Goal: Task Accomplishment & Management: Use online tool/utility

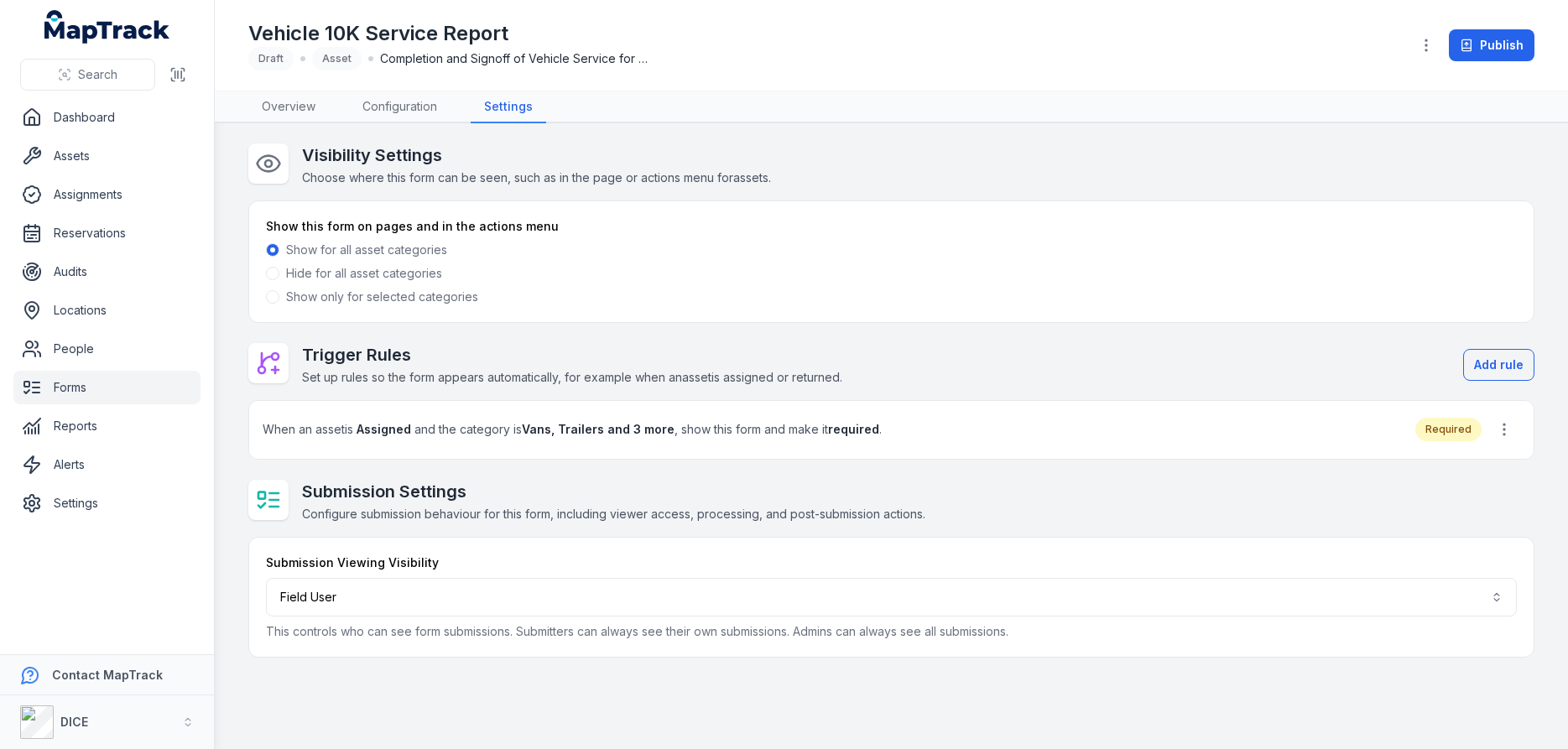
click at [73, 388] on link "Forms" at bounding box center [107, 388] width 187 height 34
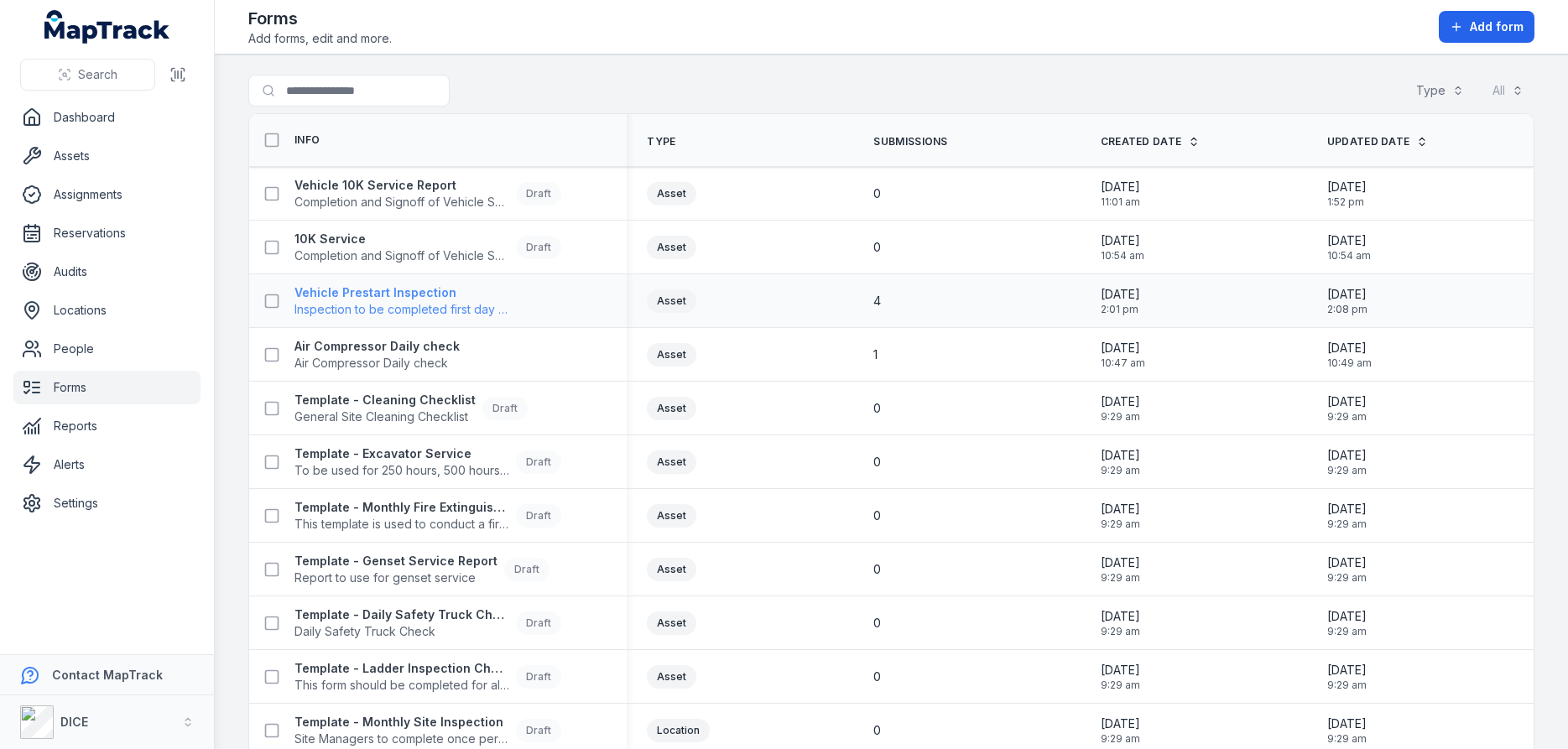
click at [376, 295] on strong "Vehicle Prestart Inspection" at bounding box center [402, 293] width 214 height 17
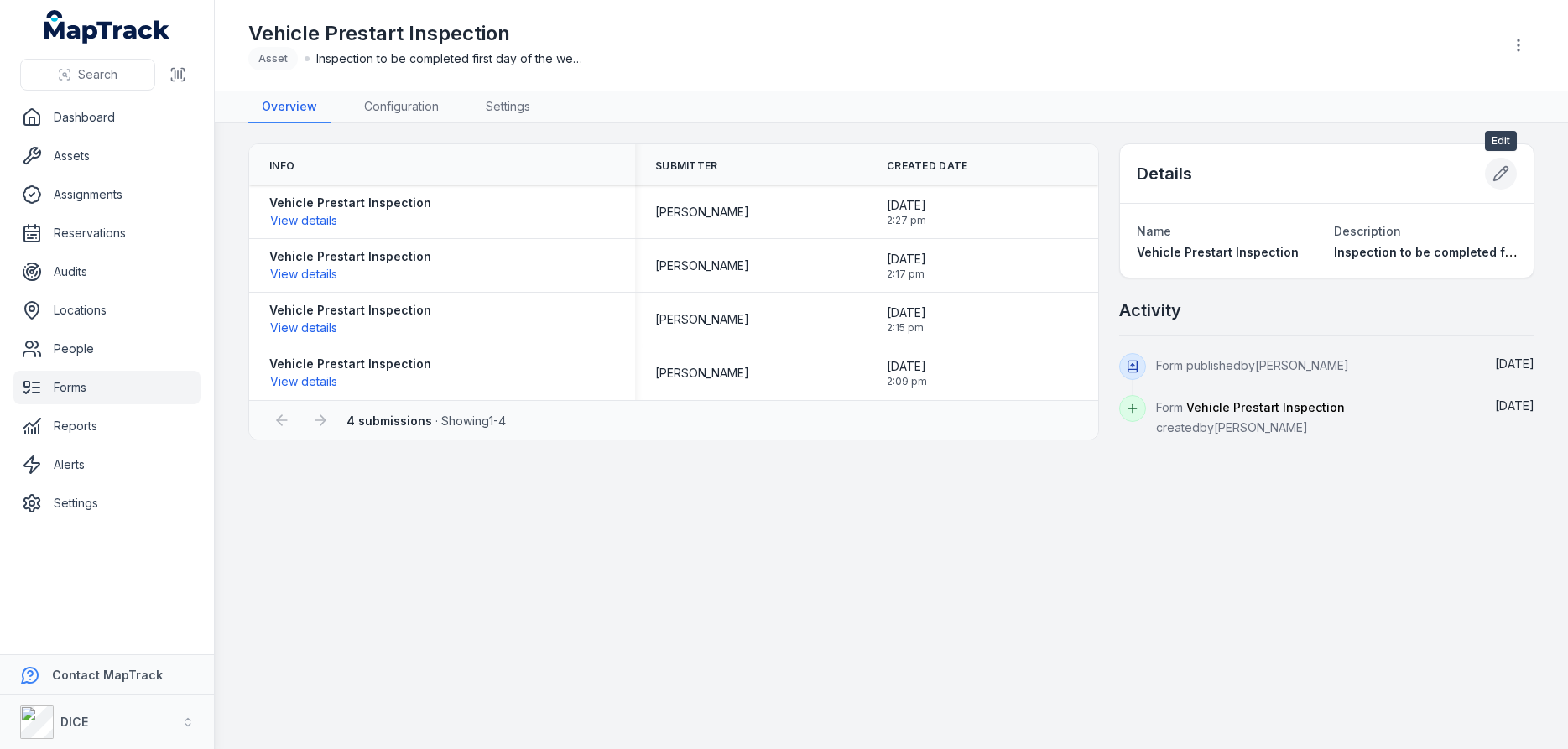
click at [1498, 171] on icon at bounding box center [1502, 174] width 17 height 17
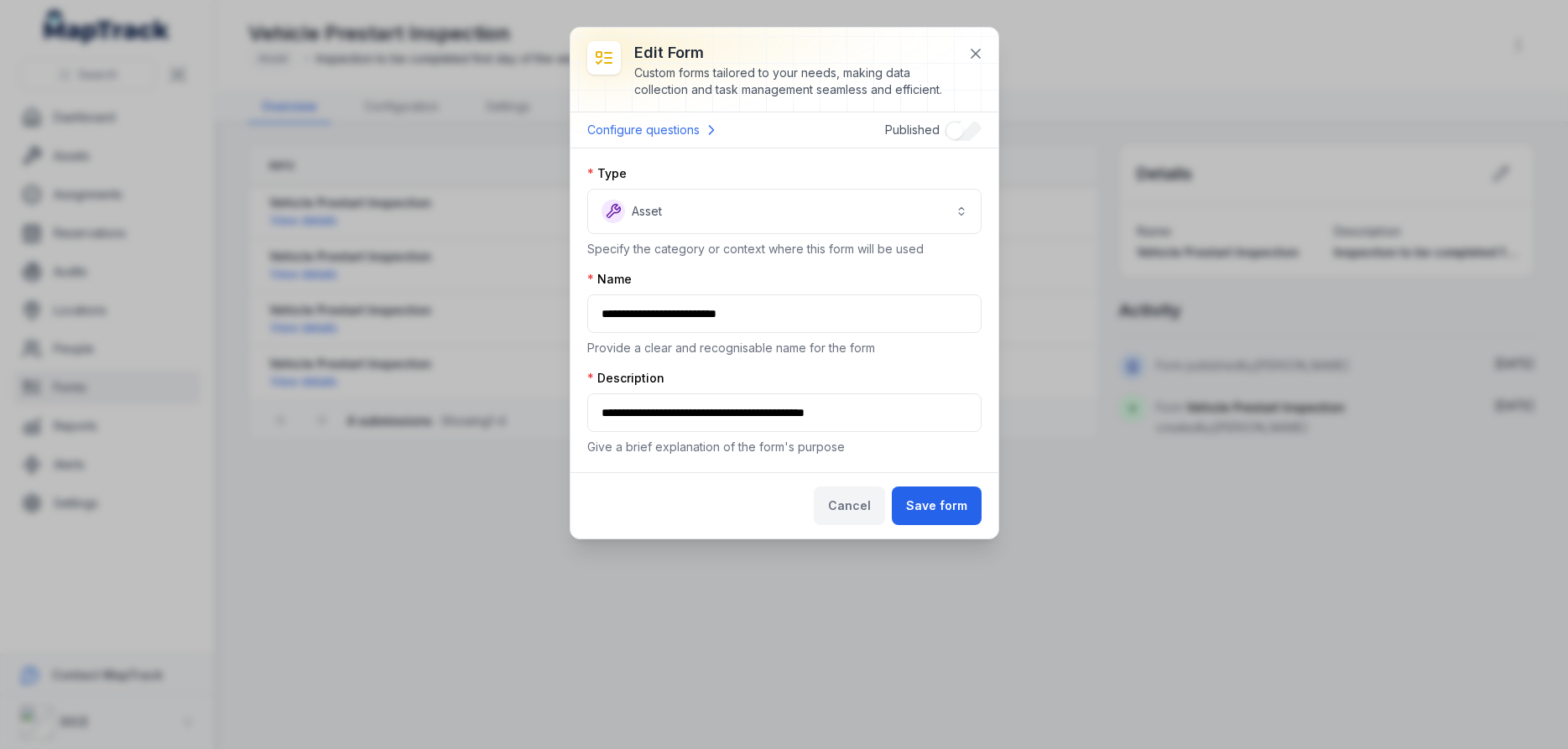
click at [851, 507] on button "Cancel" at bounding box center [849, 506] width 71 height 38
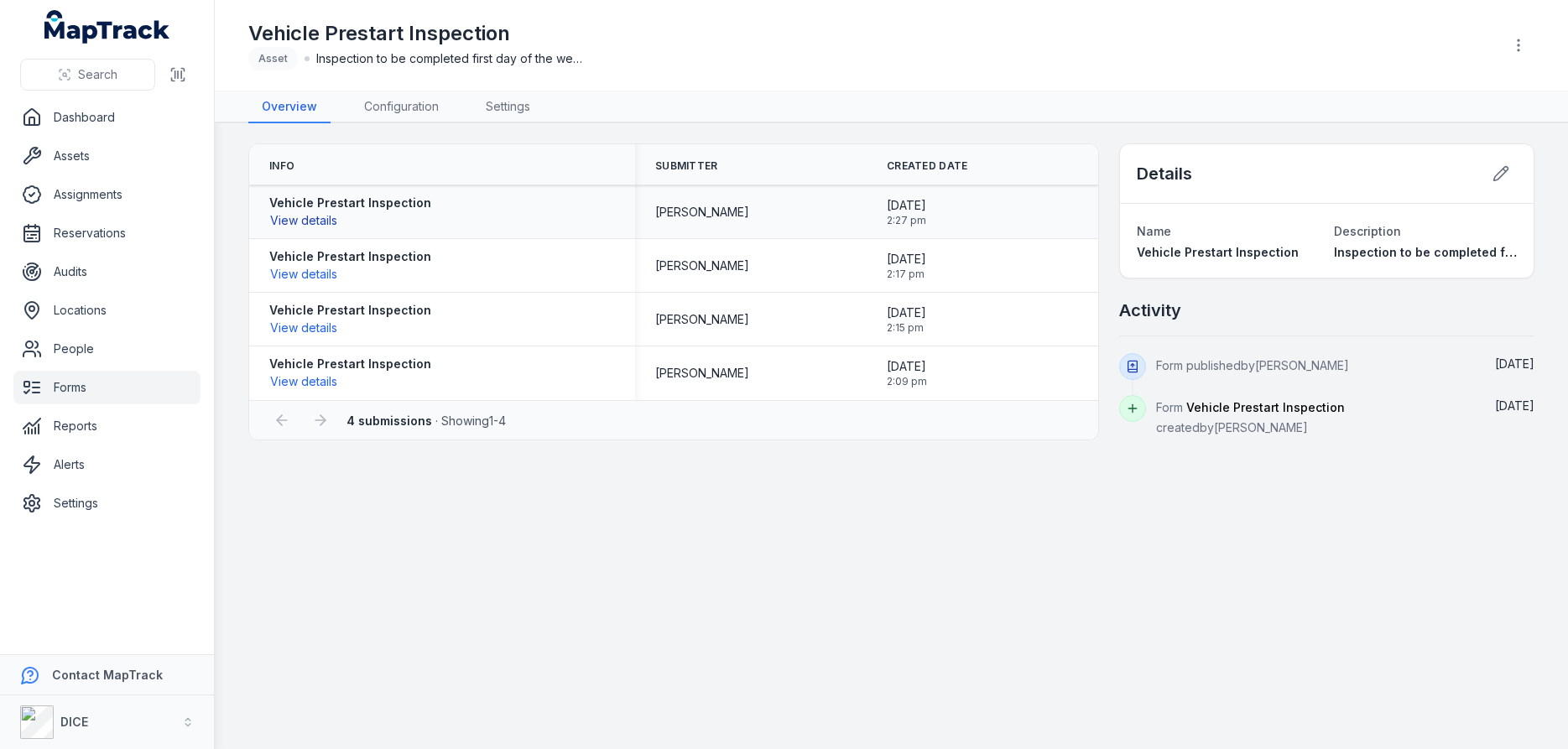
click at [317, 220] on button "View details" at bounding box center [304, 221] width 69 height 19
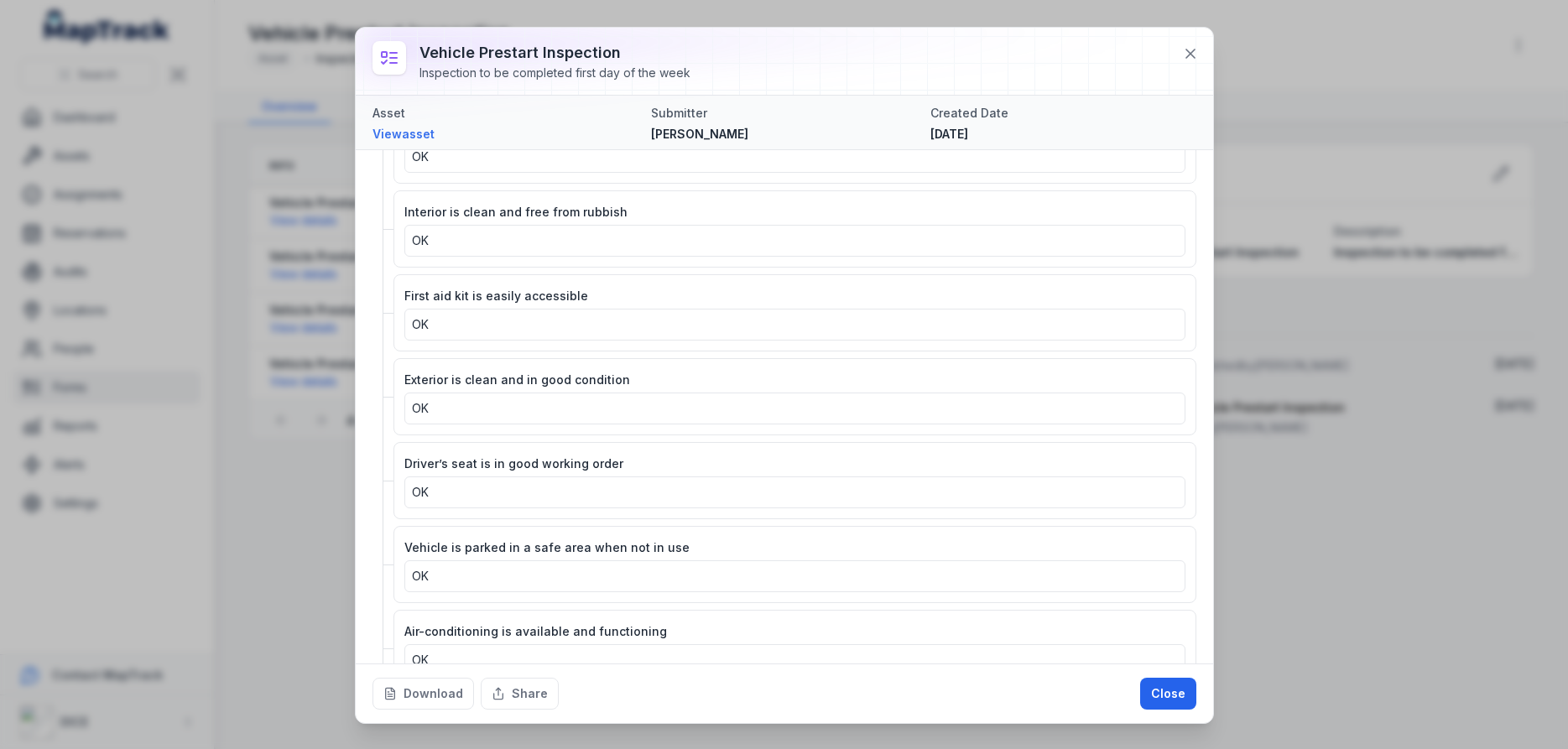
scroll to position [2348, 0]
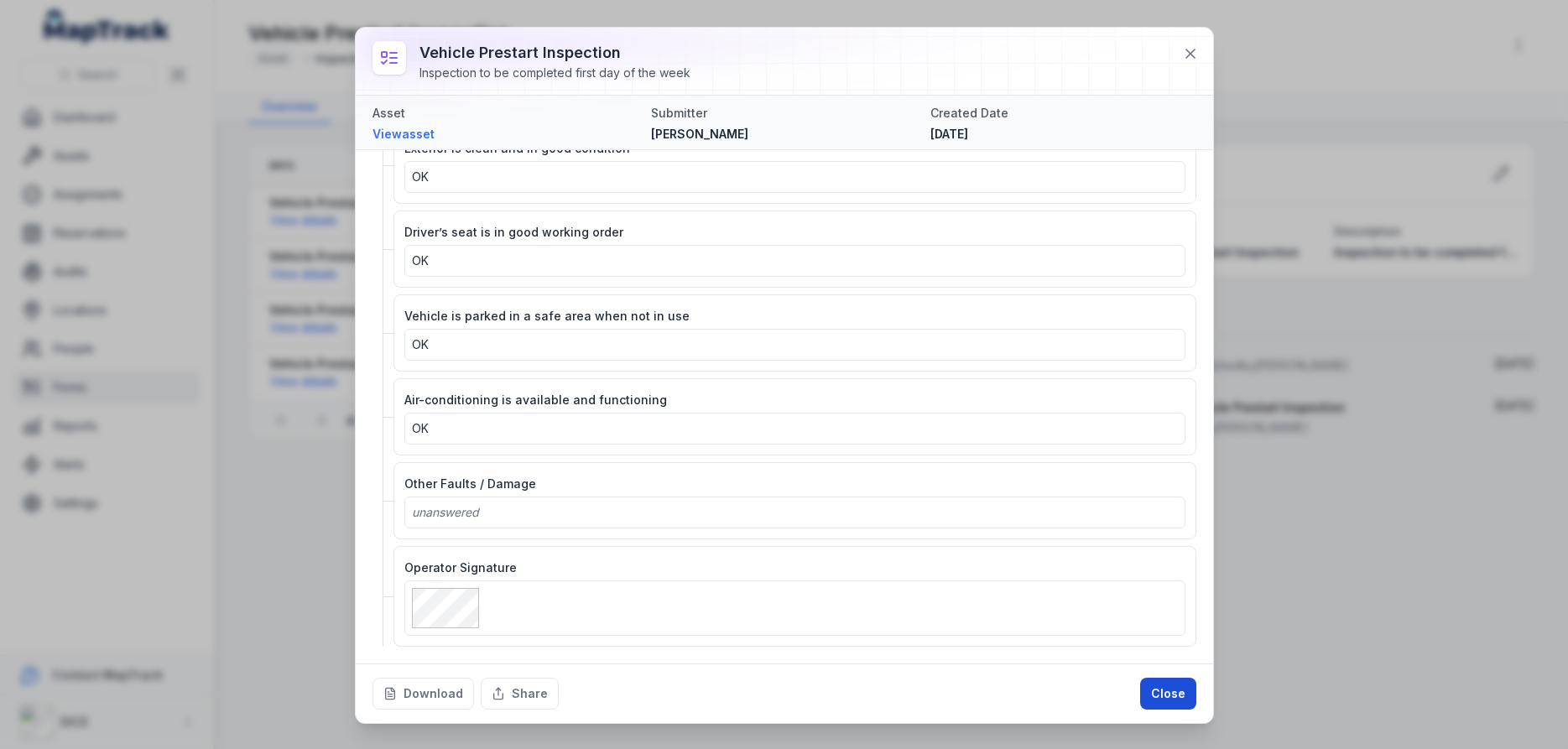
click at [1175, 690] on button "Close" at bounding box center [1168, 694] width 56 height 32
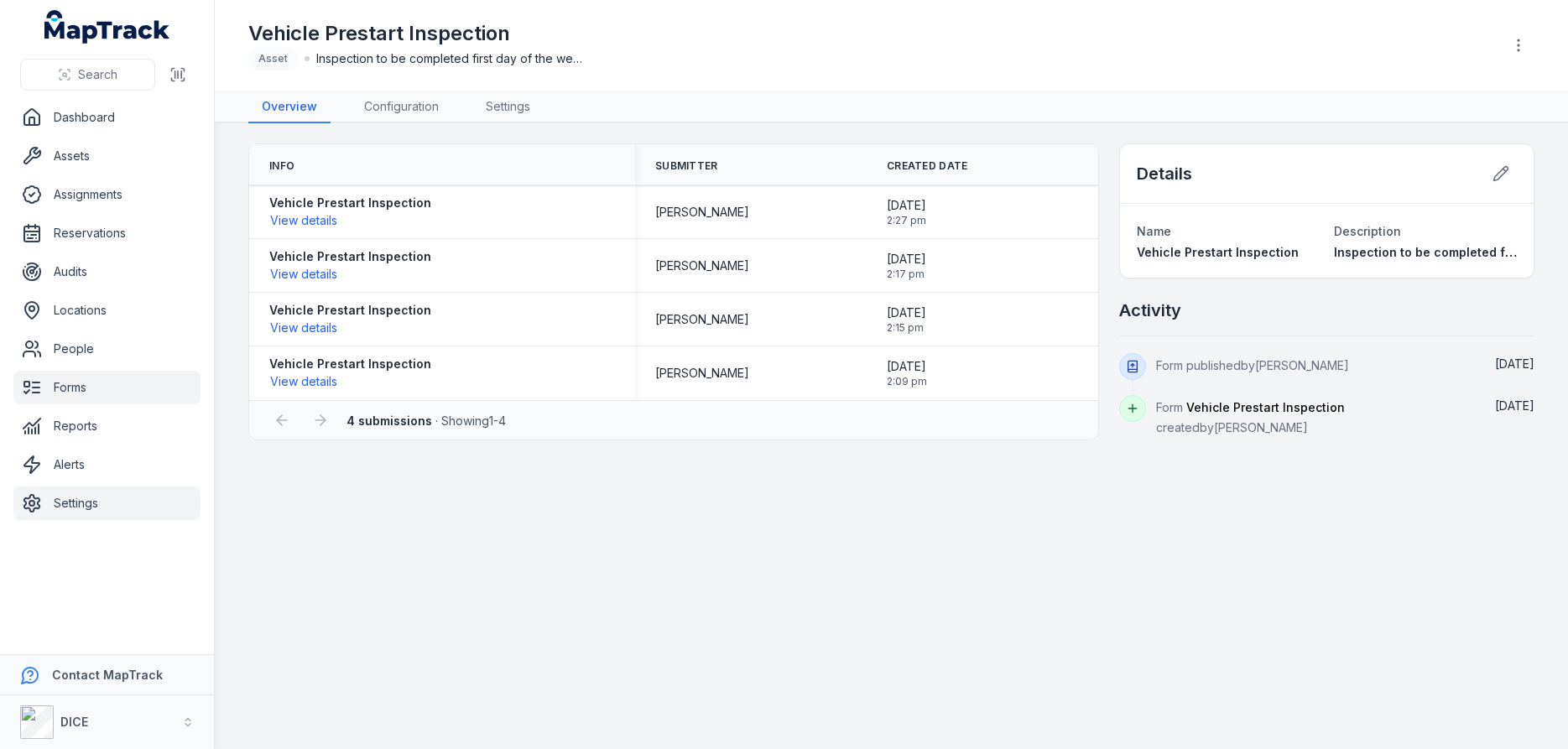
click at [66, 504] on link "Settings" at bounding box center [107, 504] width 187 height 34
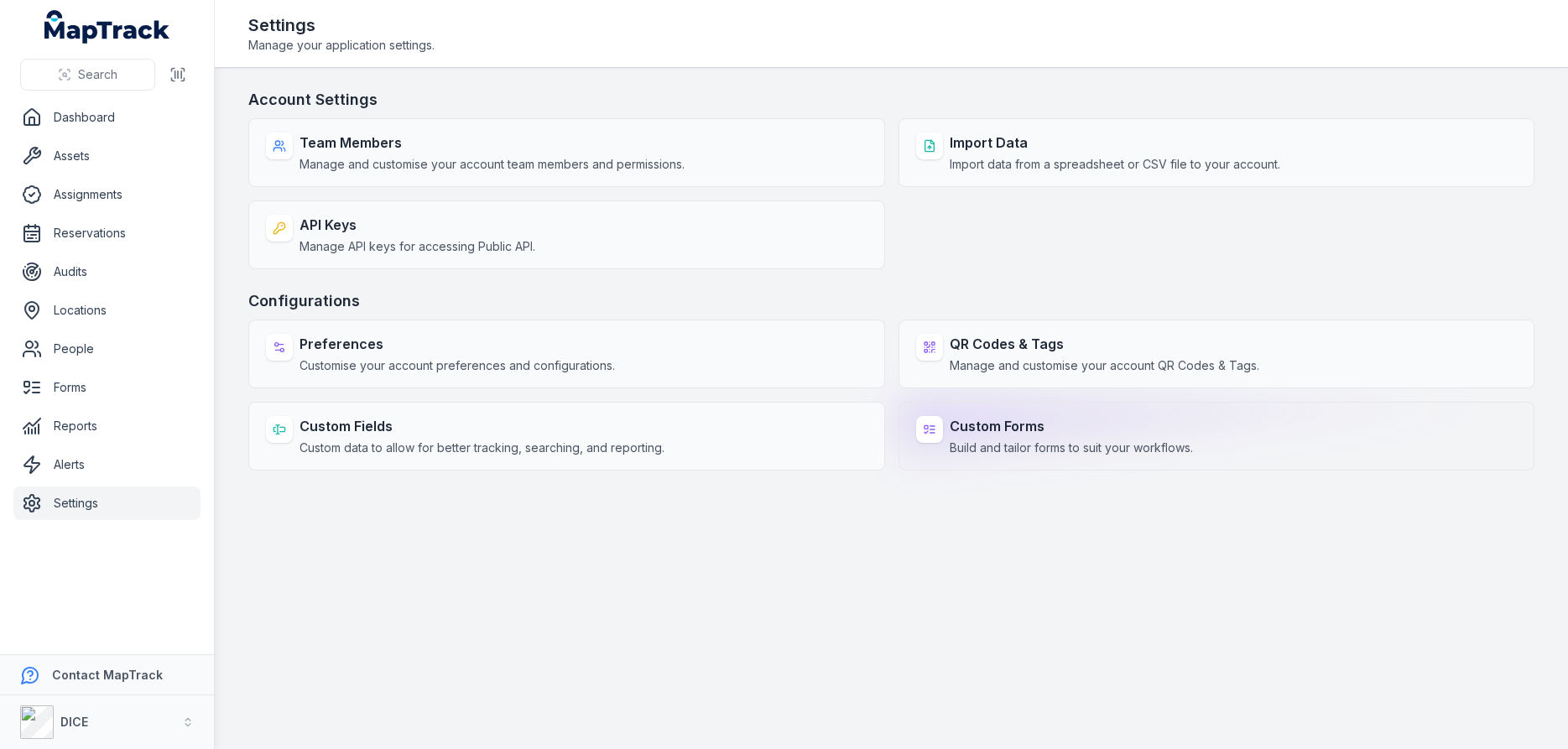
click at [1139, 443] on span "Build and tailor forms to suit your workflows." at bounding box center [1072, 448] width 243 height 17
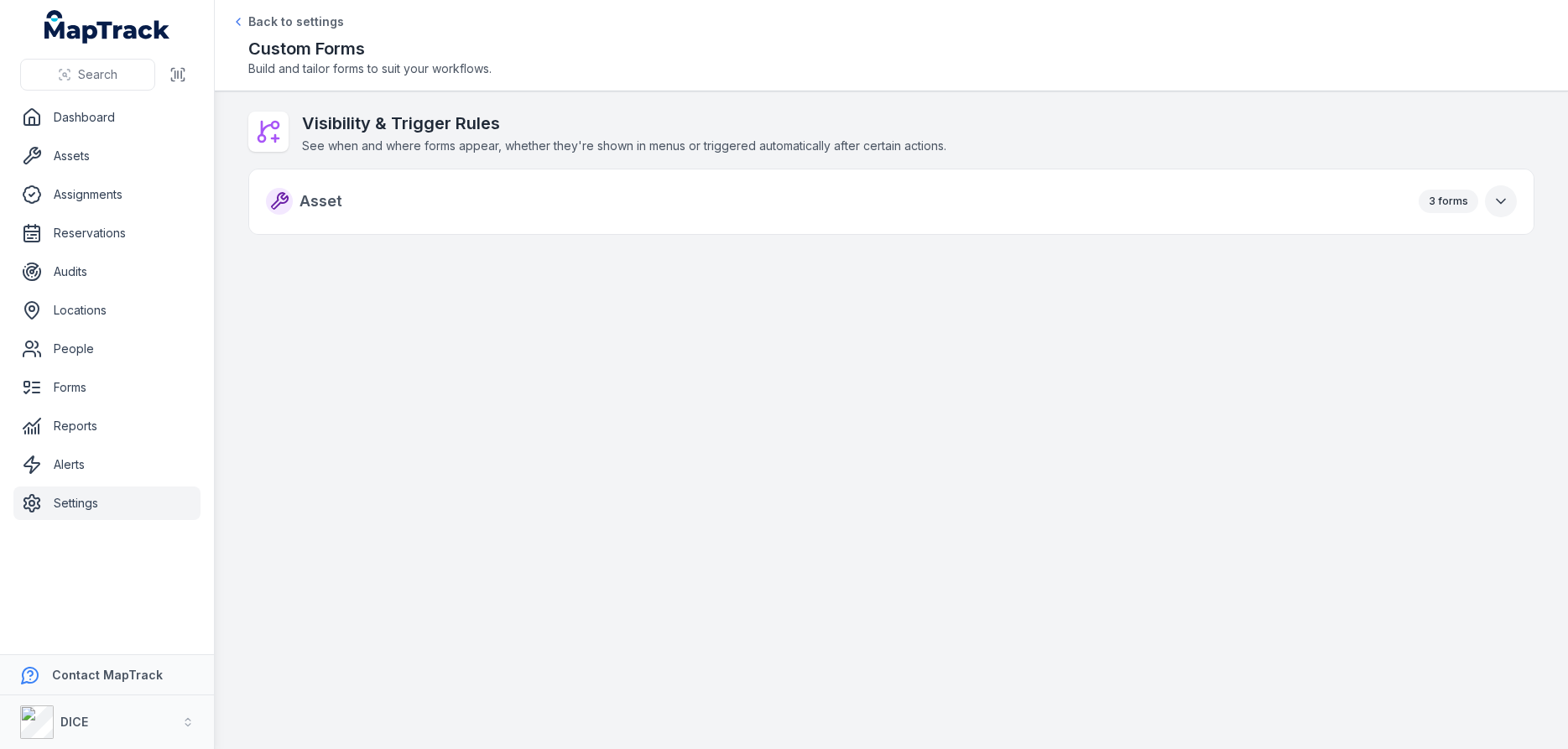
click at [1498, 203] on icon "button" at bounding box center [1502, 201] width 17 height 17
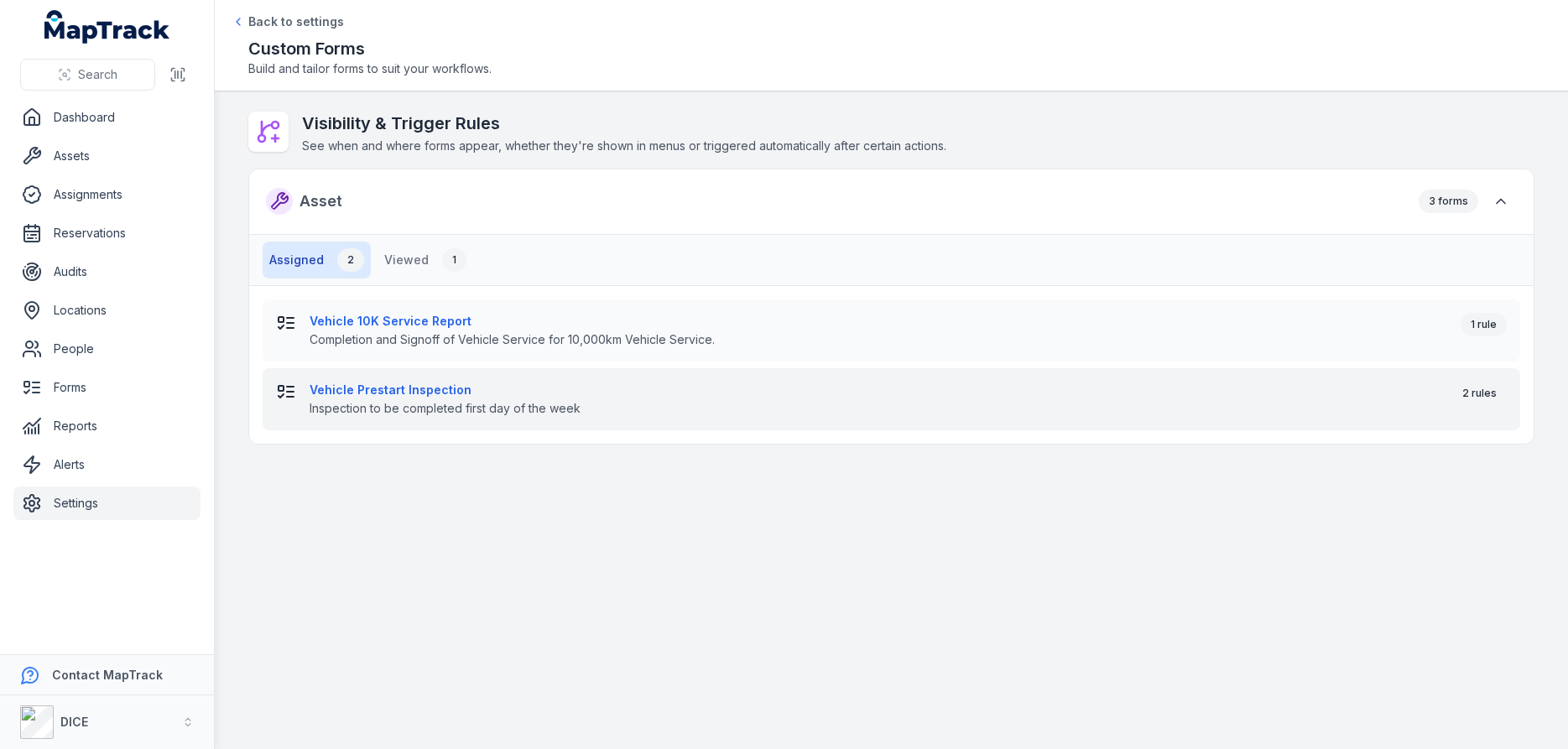
click at [405, 390] on strong "Vehicle Prestart Inspection" at bounding box center [874, 390] width 1130 height 17
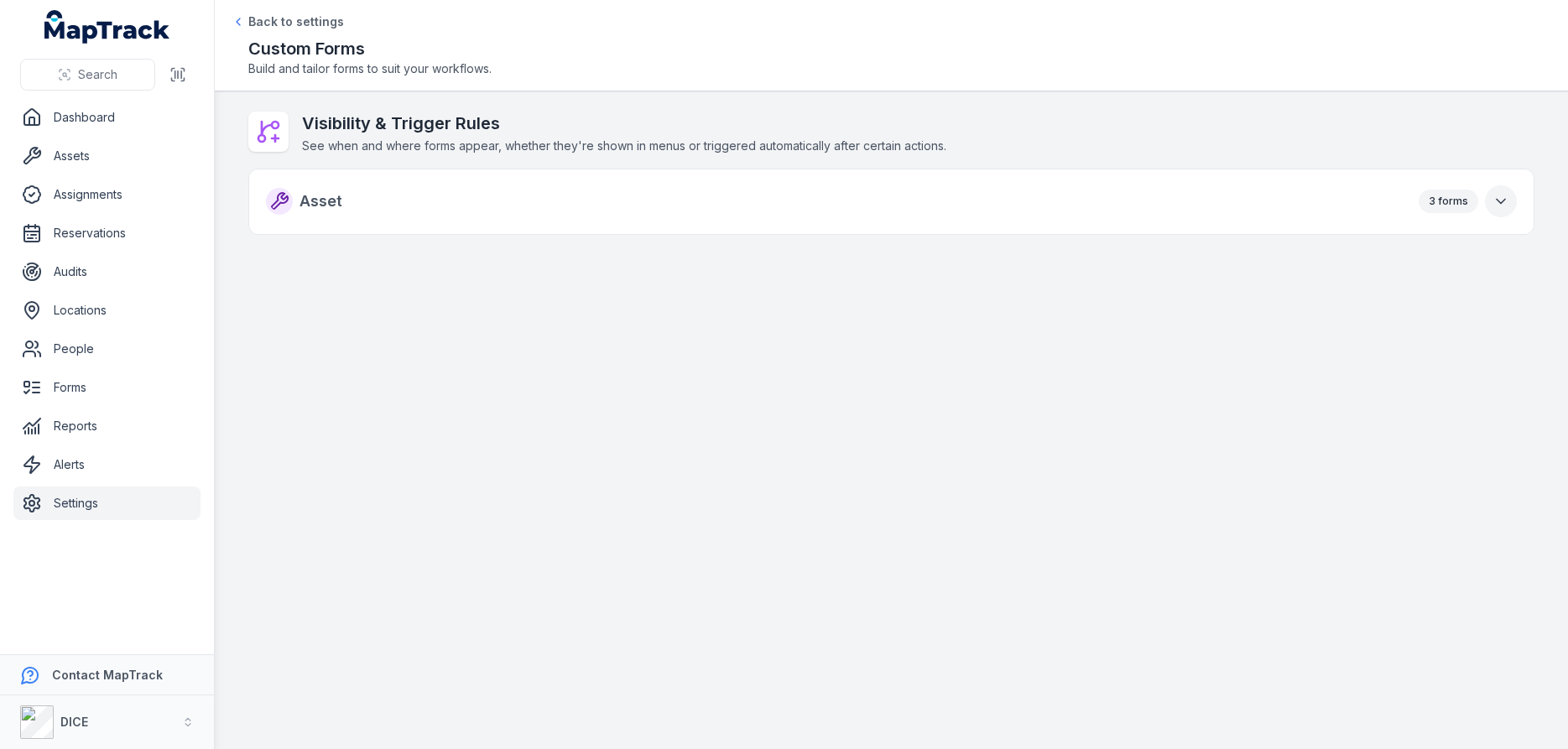
click at [1502, 200] on icon "button" at bounding box center [1502, 201] width 17 height 17
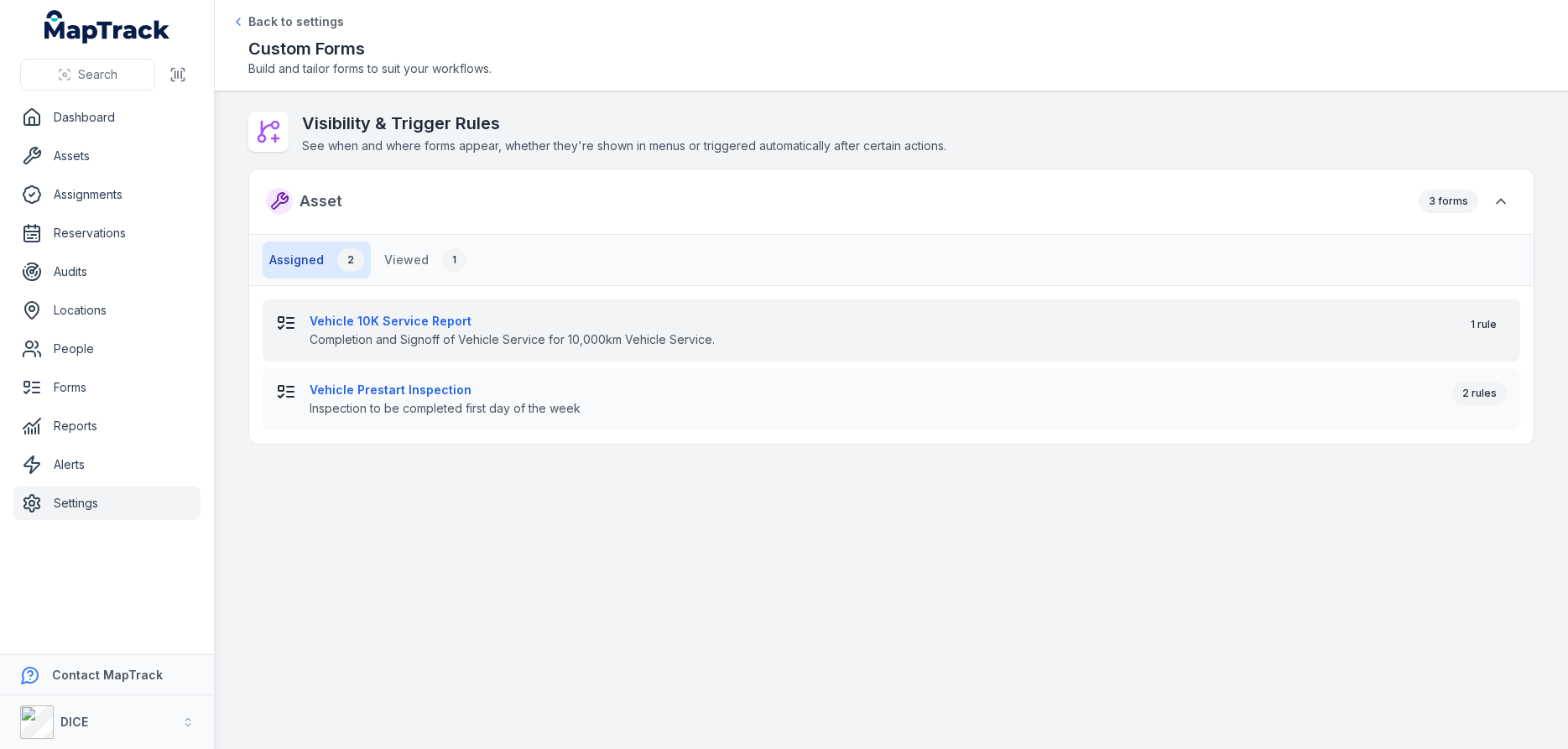
click at [425, 322] on strong "Vehicle 10K Service Report" at bounding box center [878, 321] width 1137 height 17
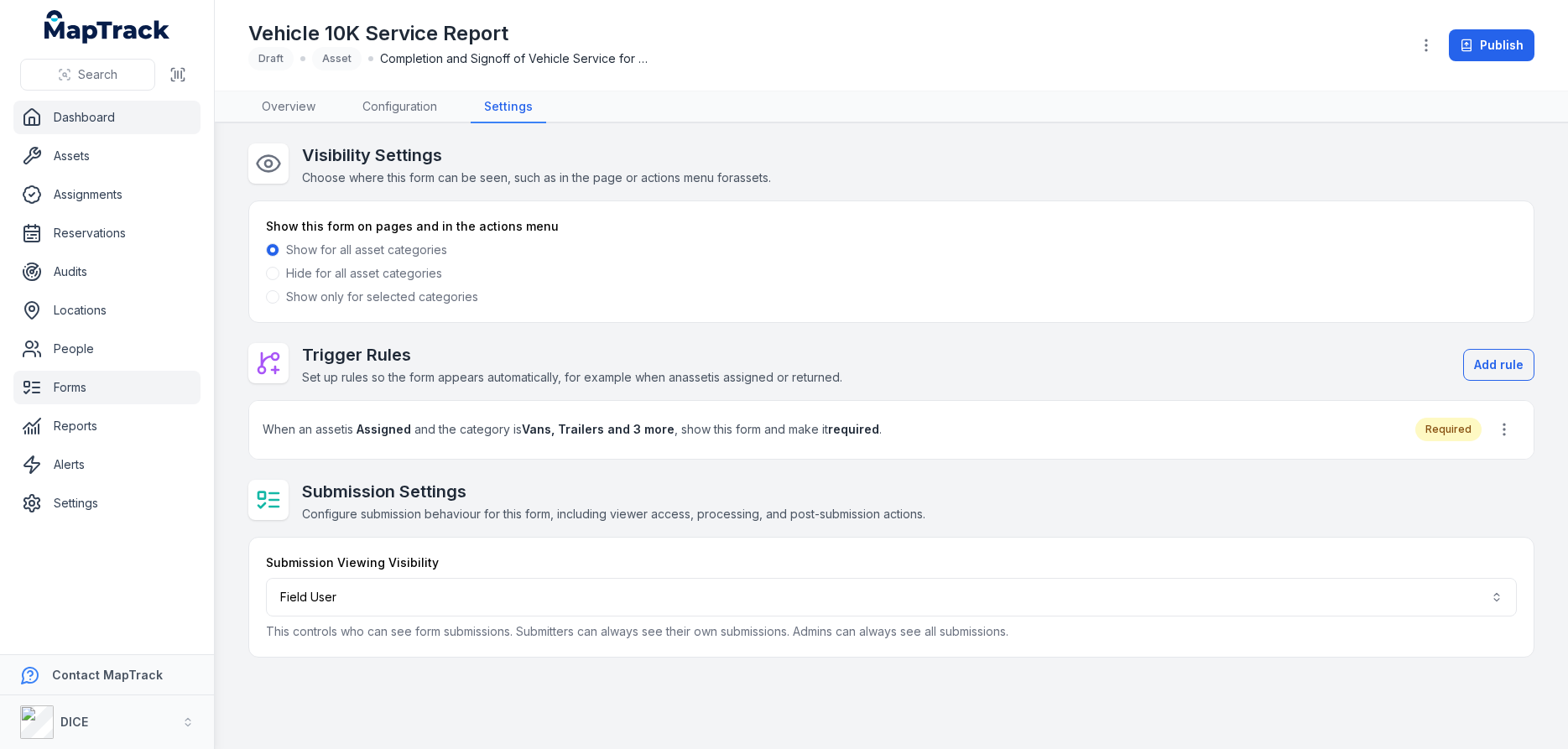
click at [84, 122] on link "Dashboard" at bounding box center [107, 118] width 187 height 34
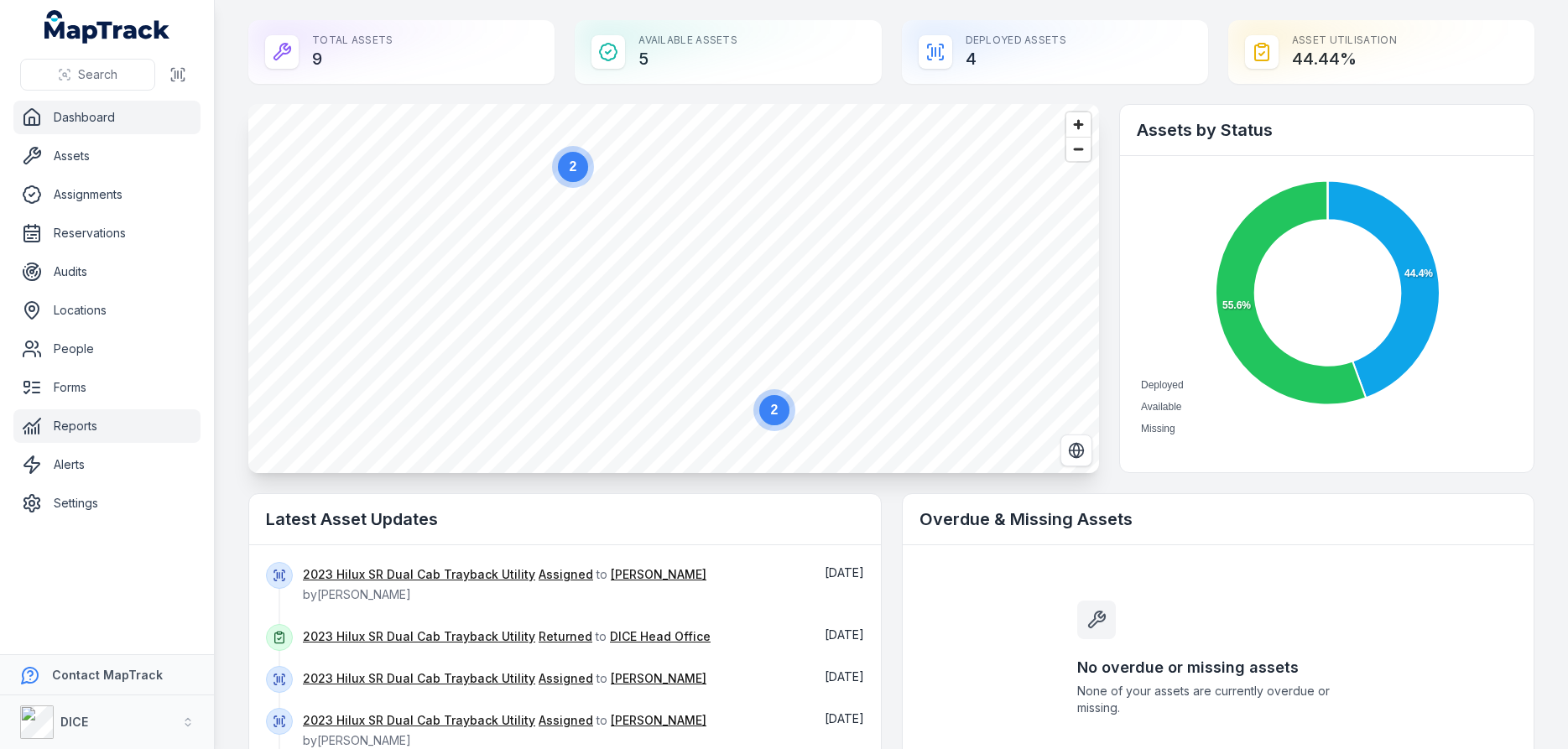
click at [75, 428] on link "Reports" at bounding box center [107, 426] width 187 height 34
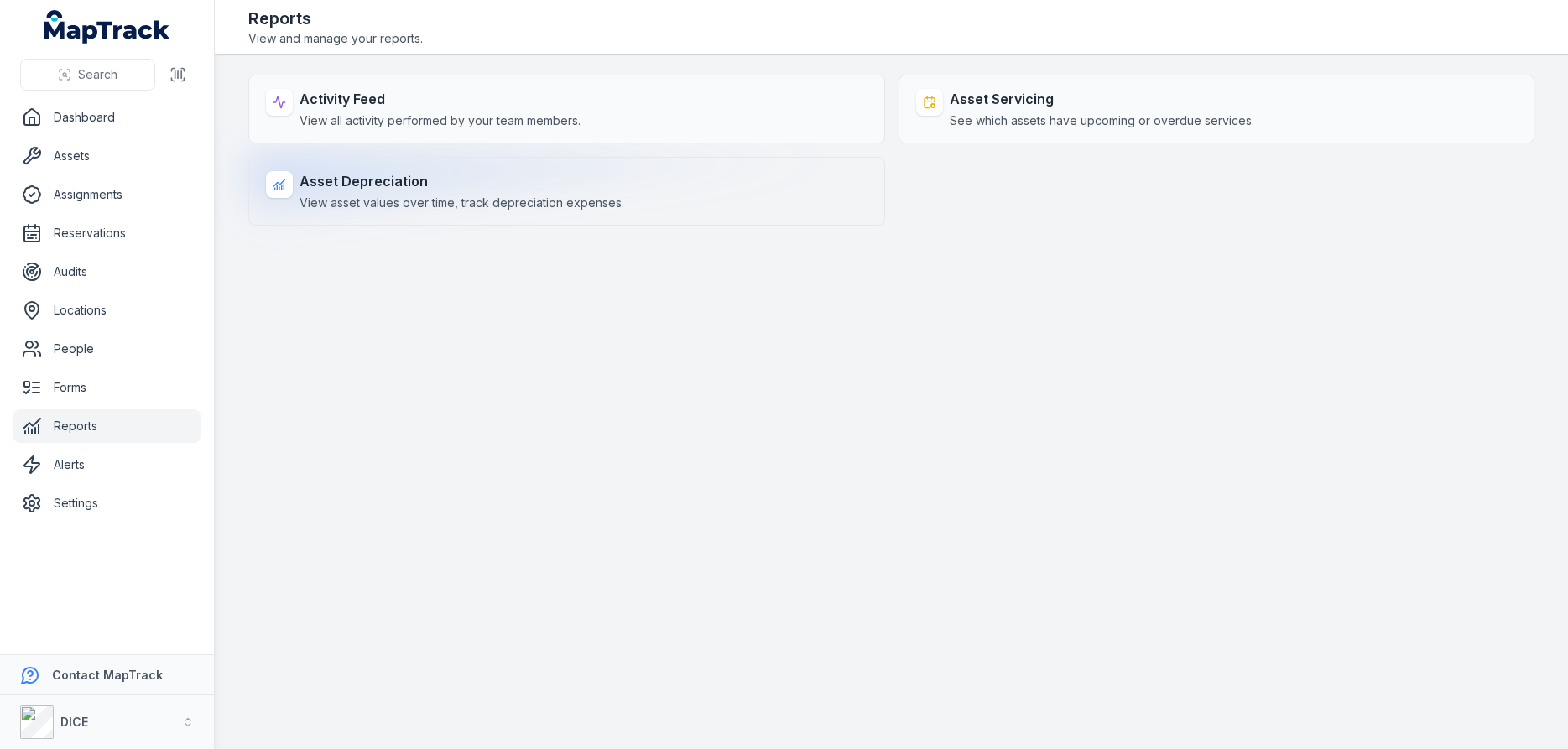
click at [425, 191] on div "Asset Depreciation View asset values over time, track depreciation expenses." at bounding box center [462, 191] width 325 height 40
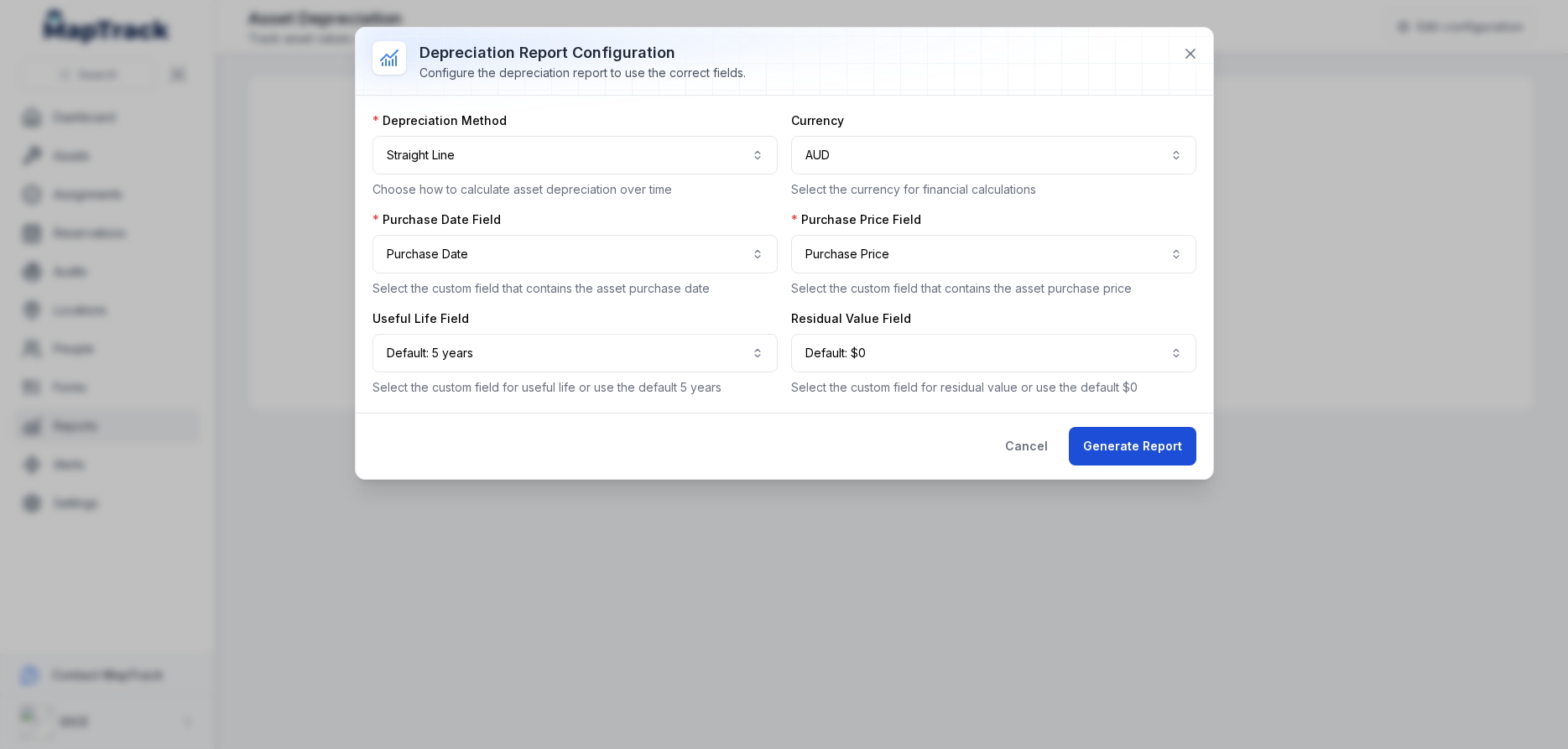
click at [1134, 448] on button "Generate Report" at bounding box center [1133, 446] width 127 height 38
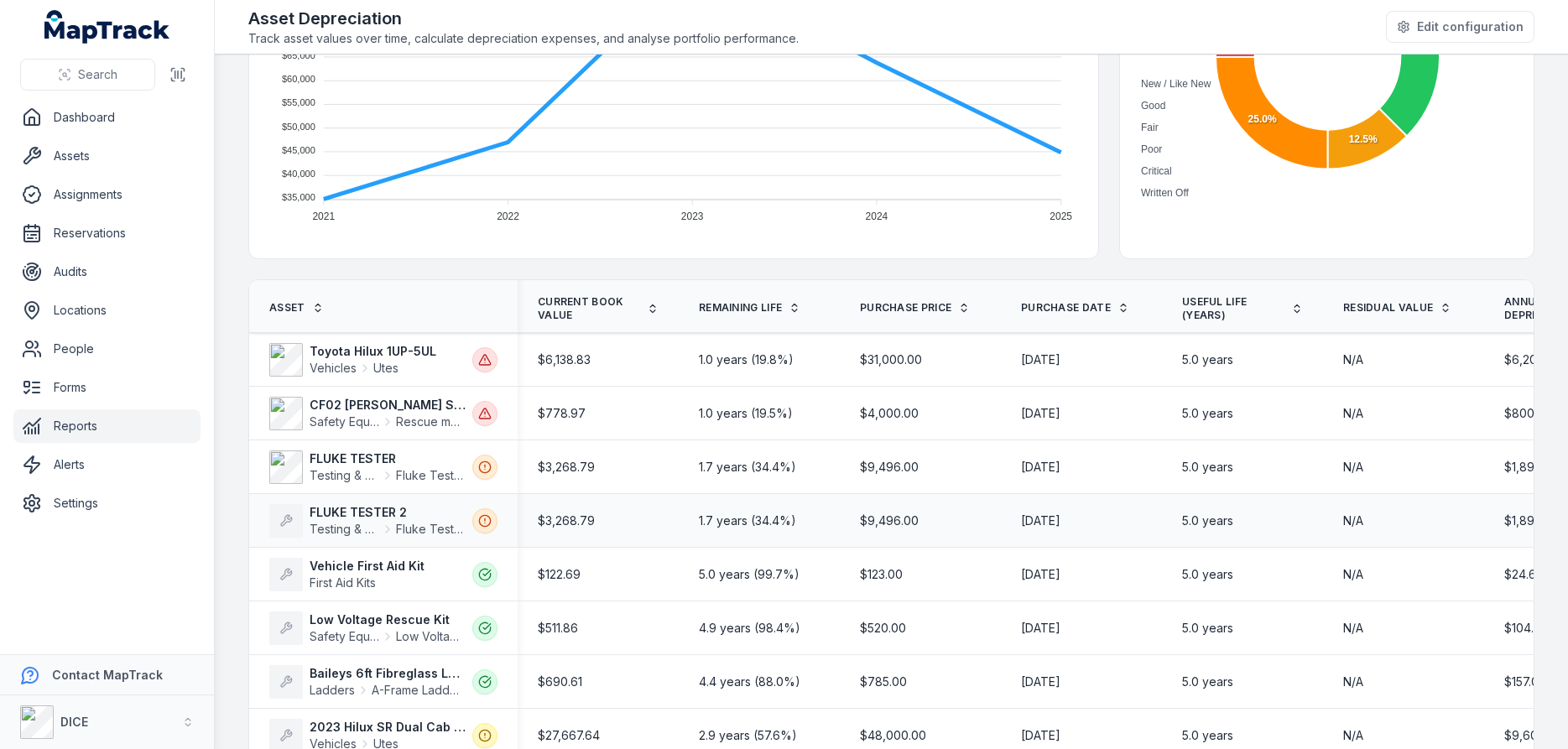
scroll to position [306, 0]
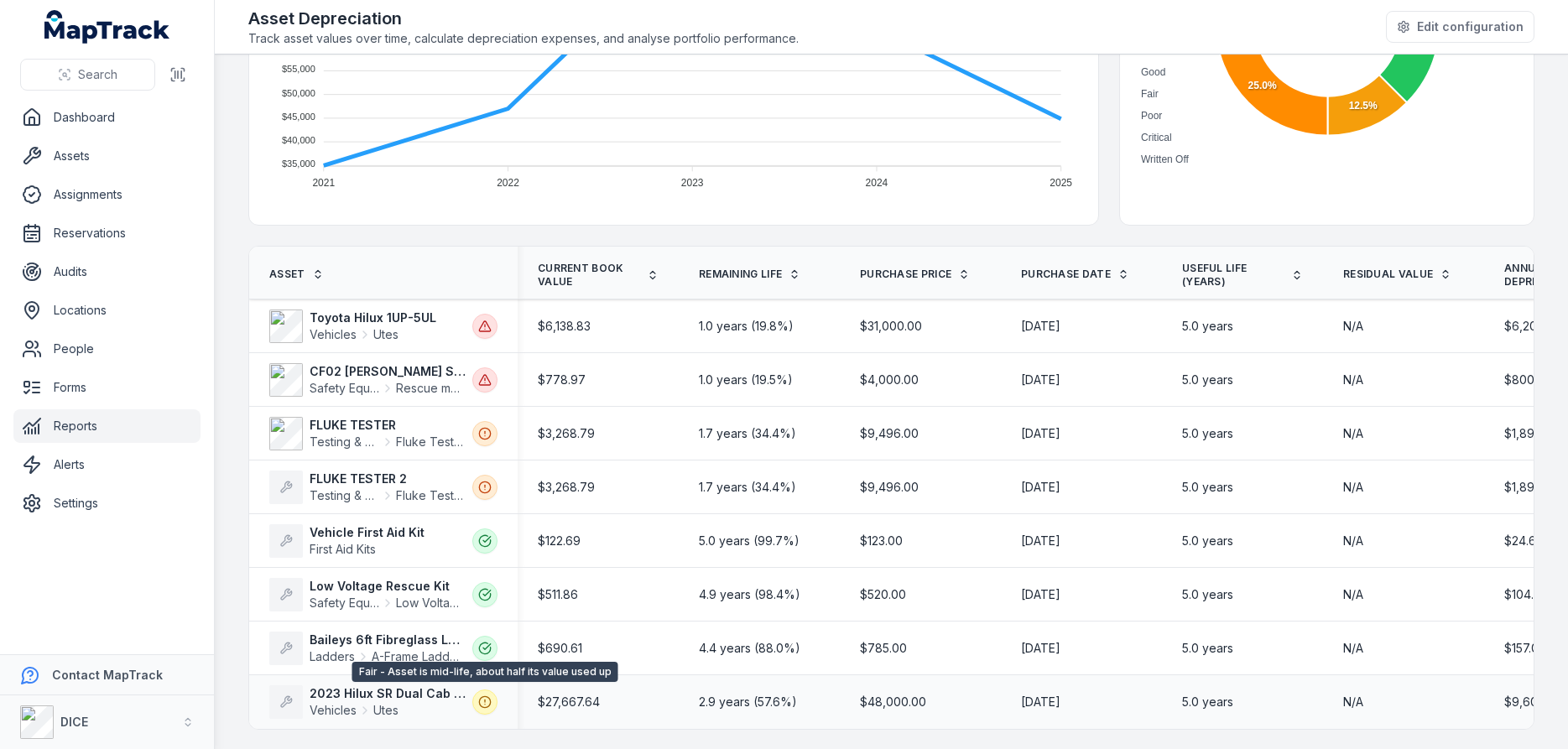
click at [485, 700] on line at bounding box center [485, 701] width 0 height 3
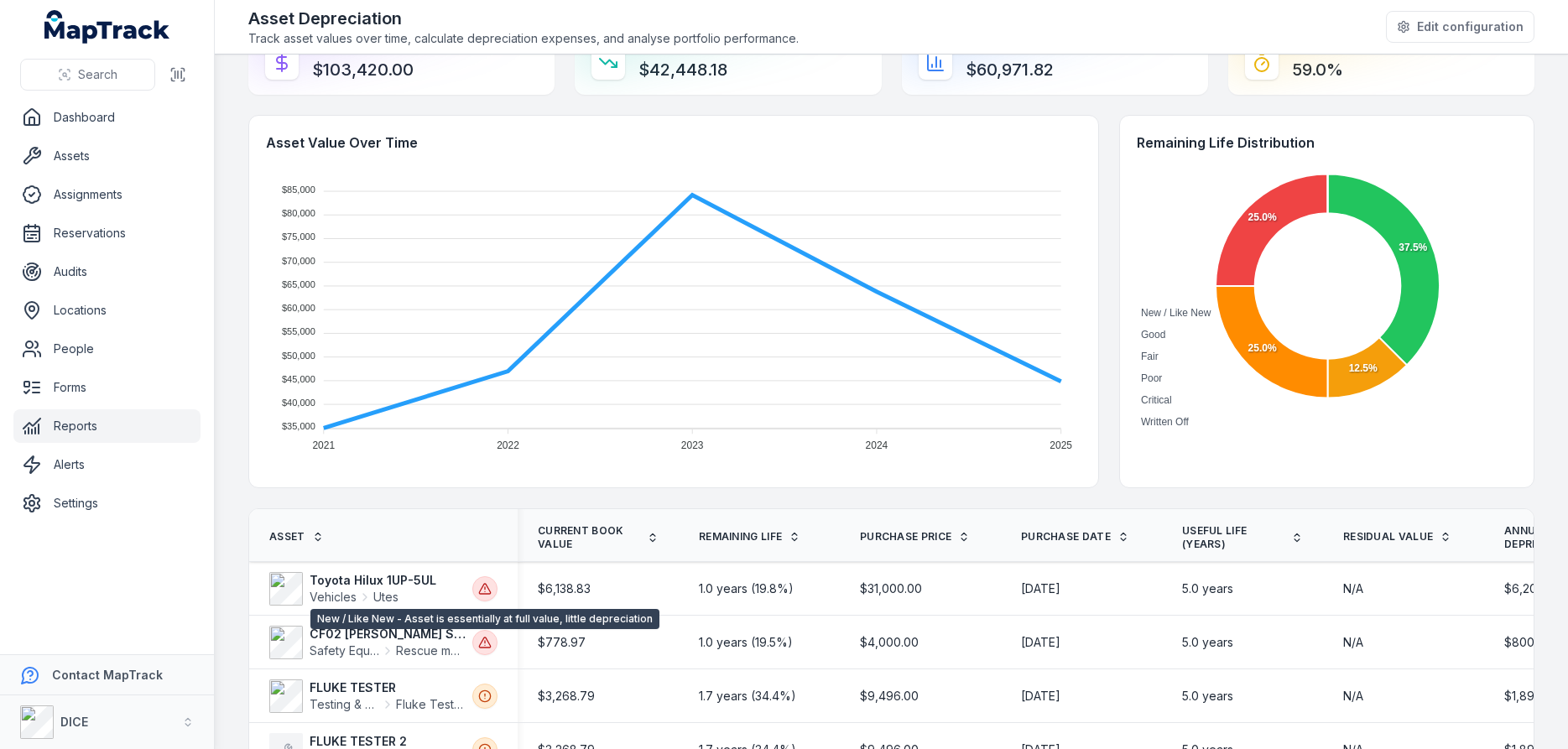
scroll to position [0, 0]
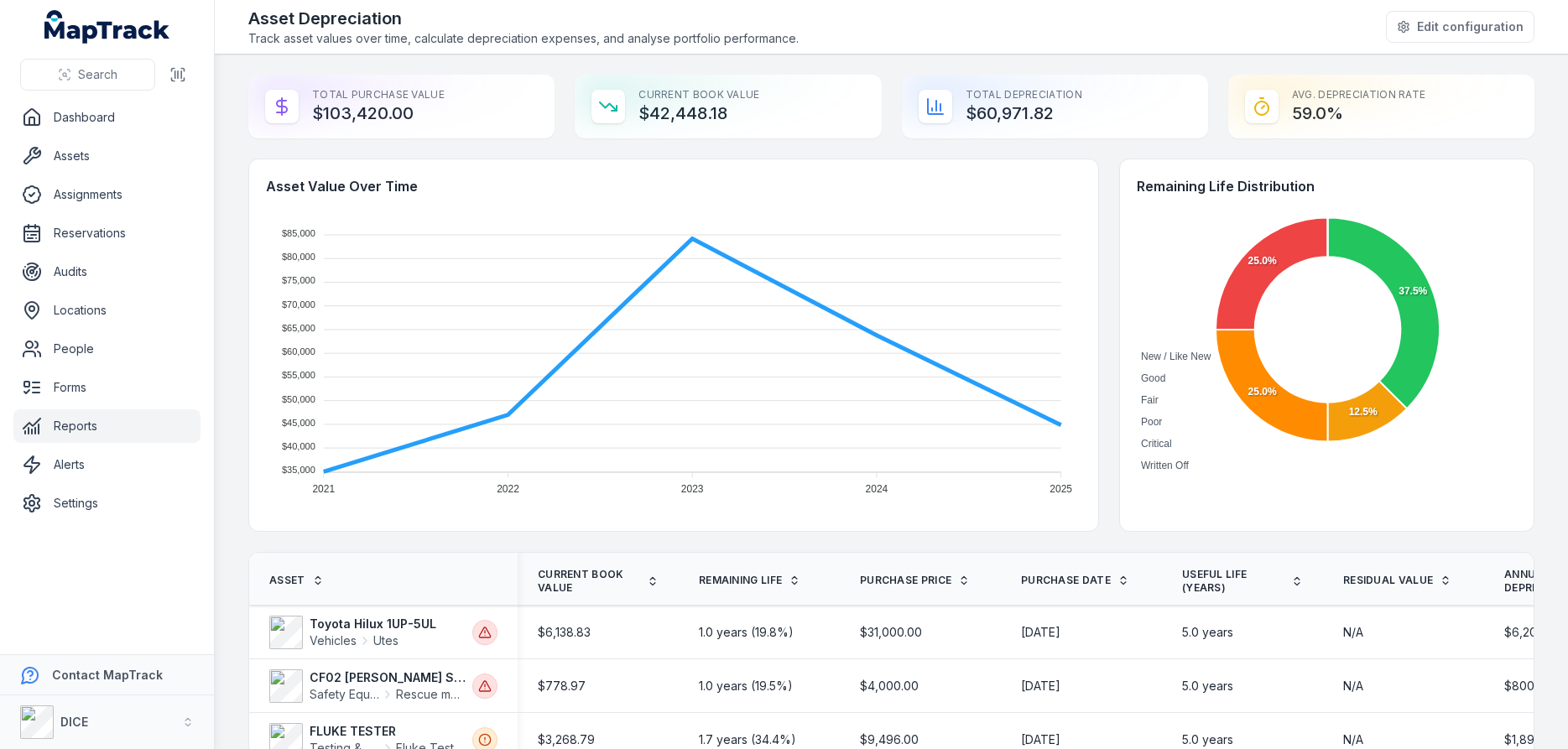
click at [1210, 585] on span "Useful Life (years)" at bounding box center [1233, 581] width 102 height 27
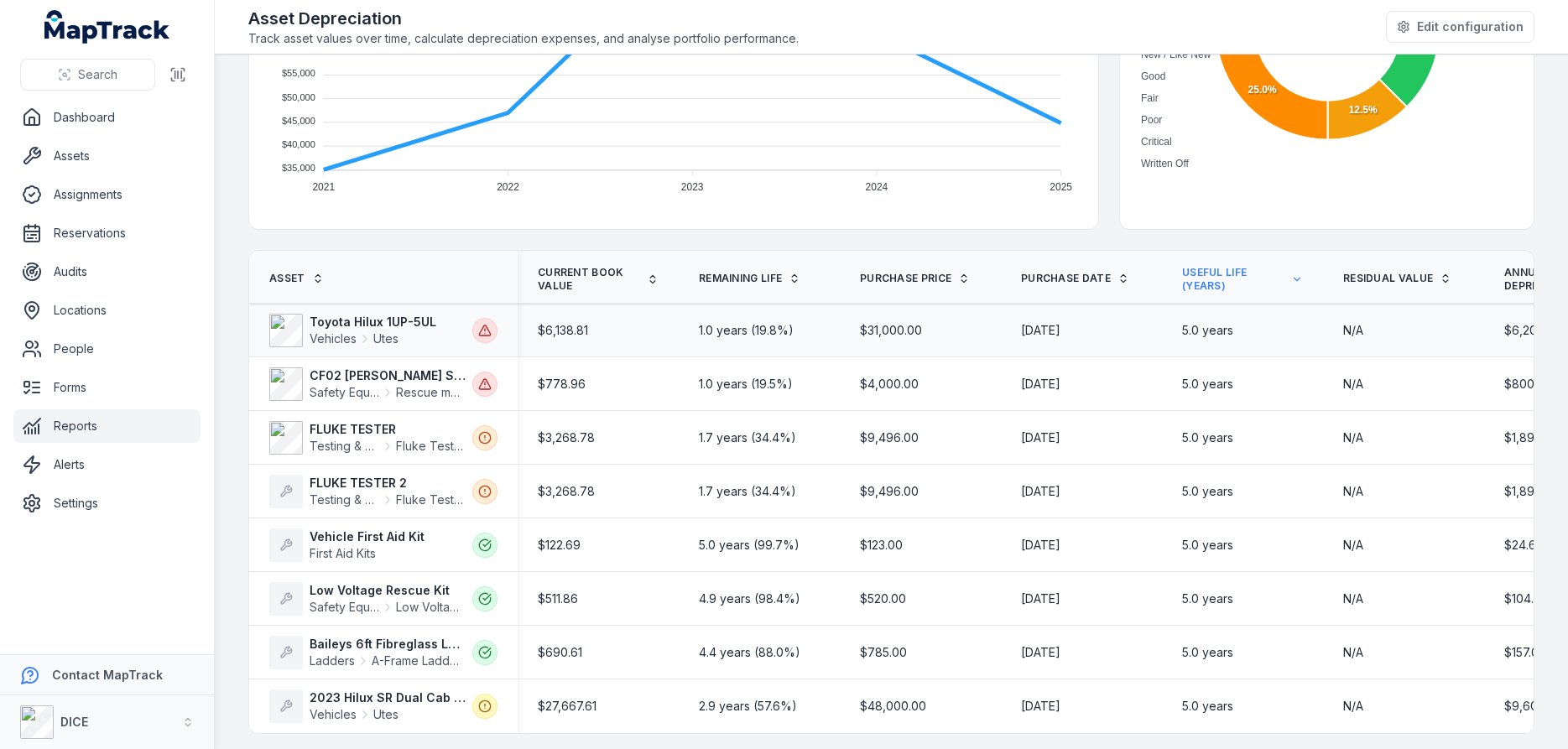
scroll to position [306, 0]
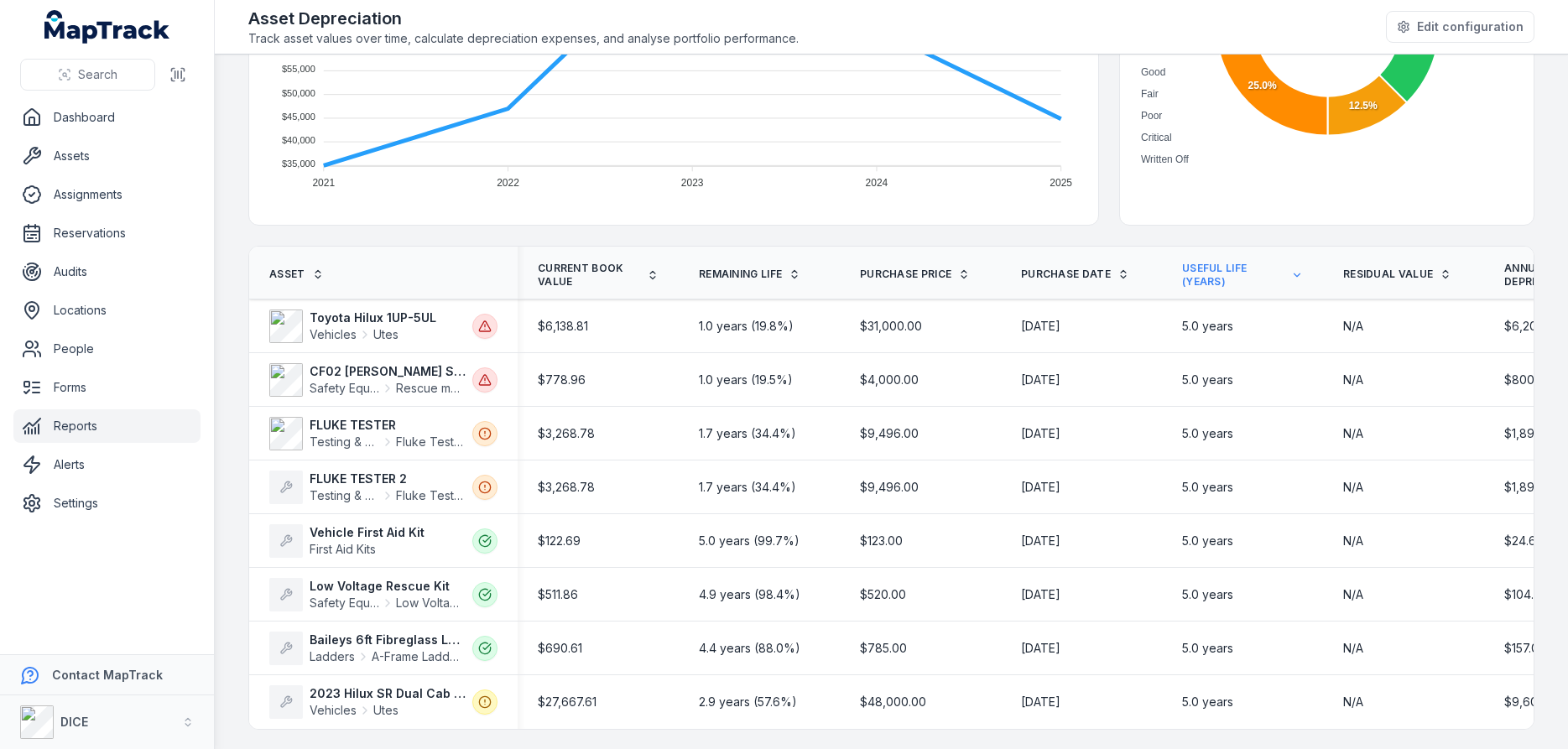
click at [1297, 275] on icon at bounding box center [1297, 275] width 12 height 12
